Goal: Task Accomplishment & Management: Manage account settings

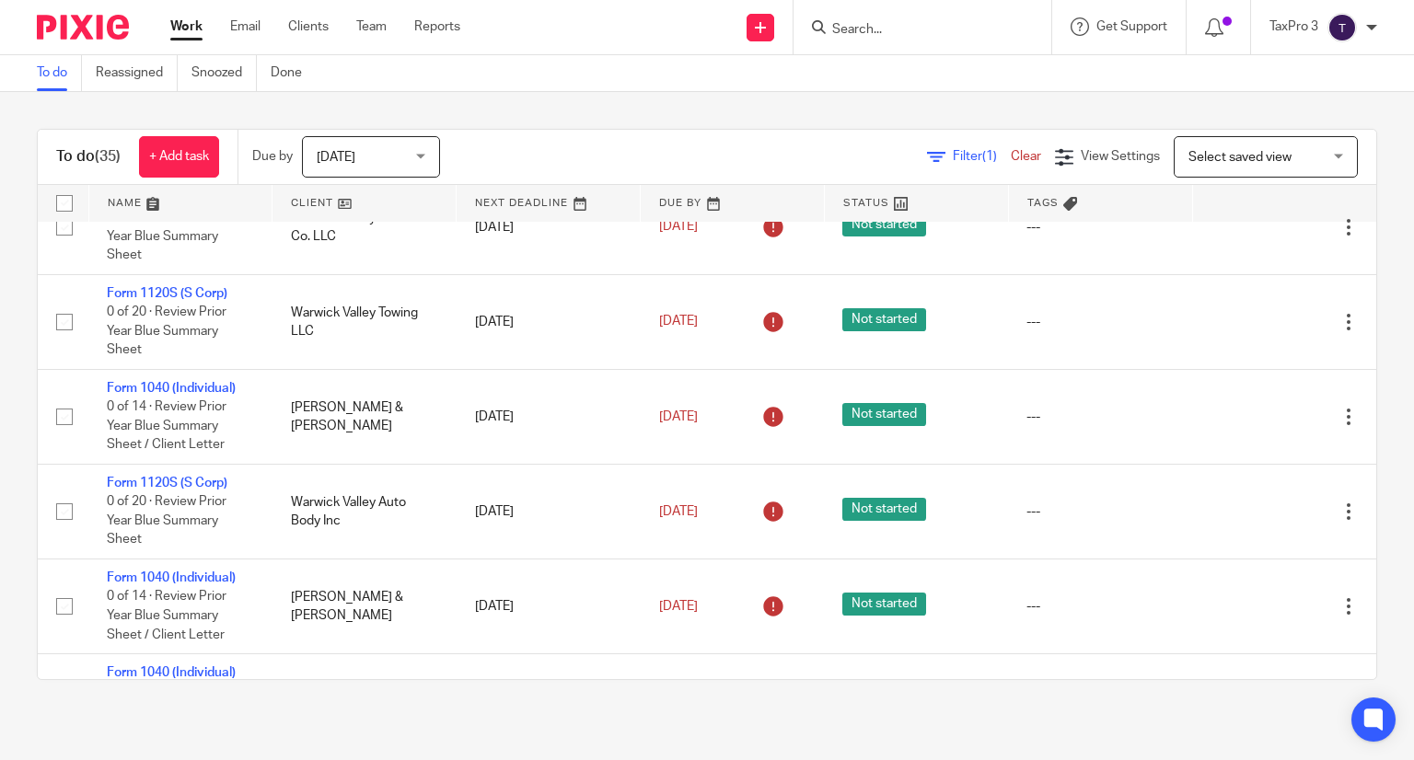
scroll to position [2670, 0]
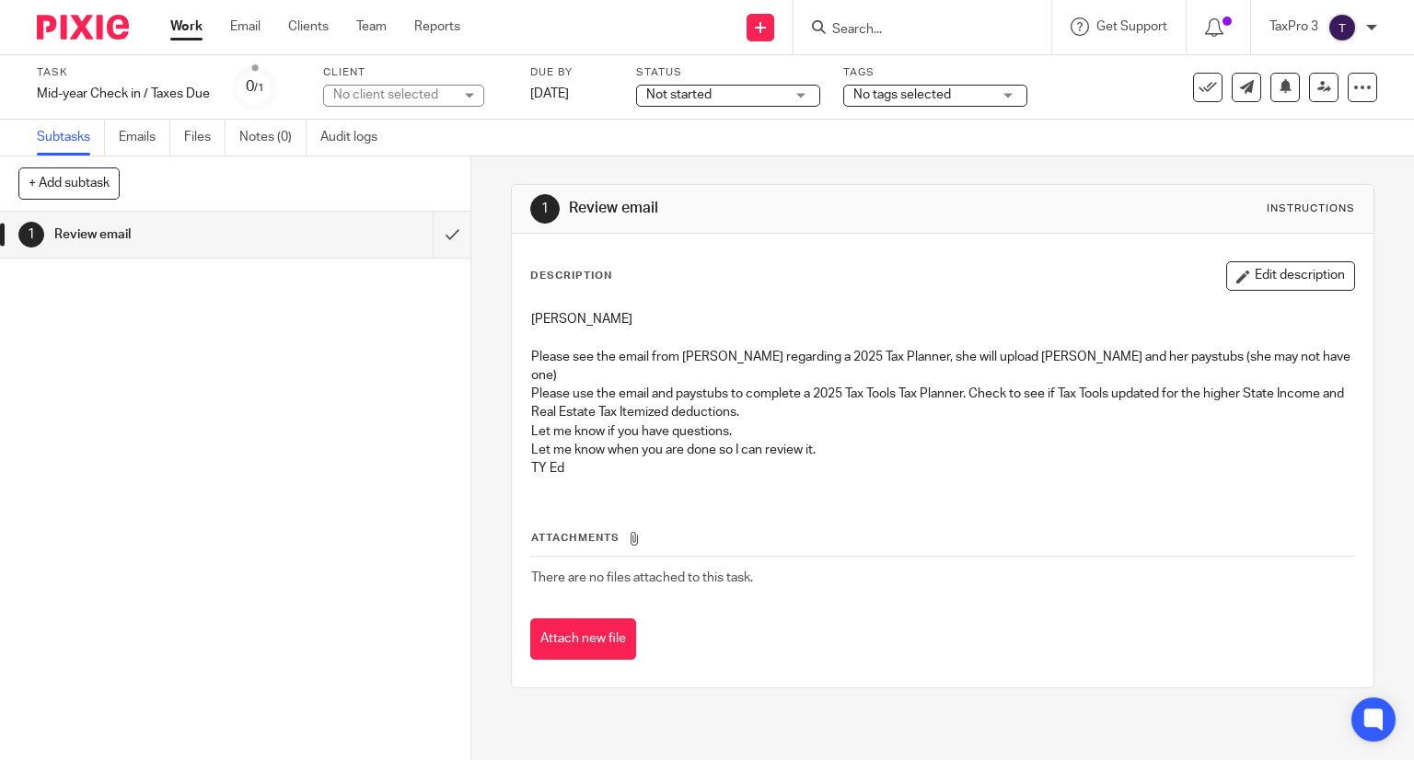
drag, startPoint x: 83, startPoint y: 25, endPoint x: 184, endPoint y: 12, distance: 102.1
click at [83, 25] on img at bounding box center [83, 27] width 92 height 25
